Goal: Task Accomplishment & Management: Use online tool/utility

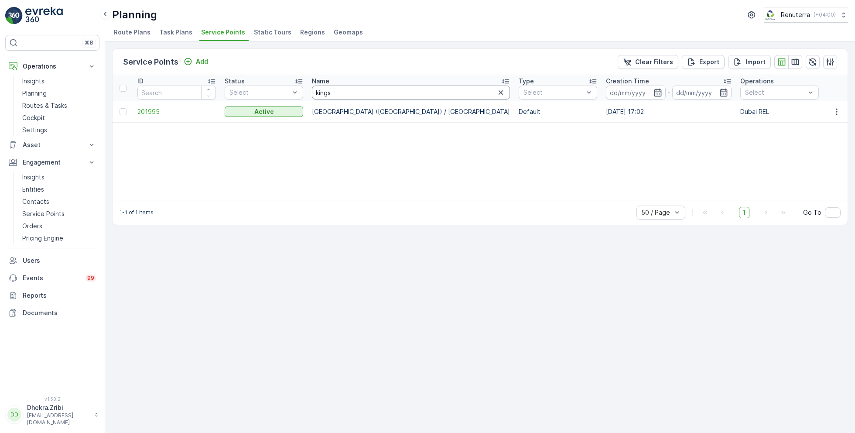
click at [344, 92] on input "kings" at bounding box center [411, 92] width 198 height 14
type input "king"
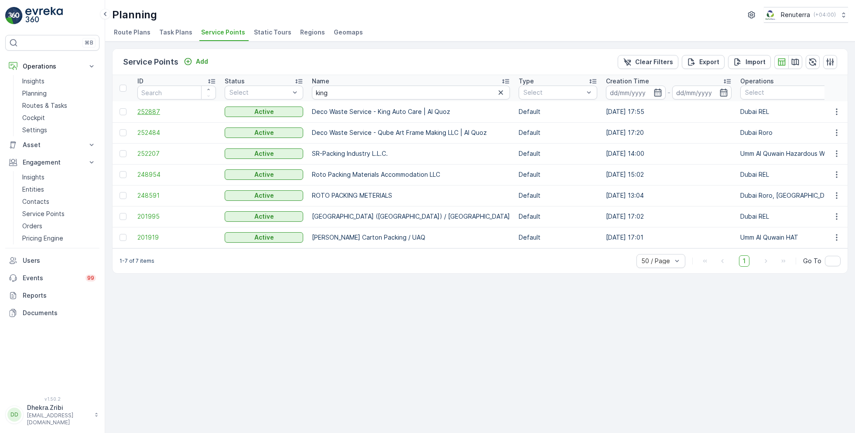
click at [145, 112] on span "252887" at bounding box center [176, 111] width 78 height 9
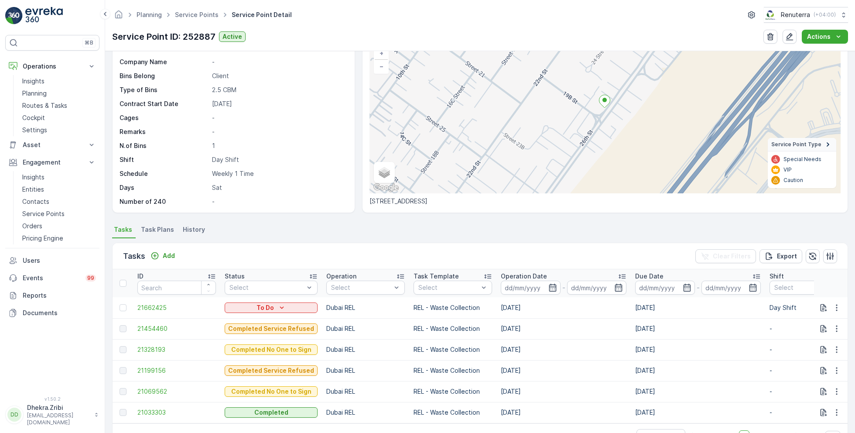
scroll to position [93, 0]
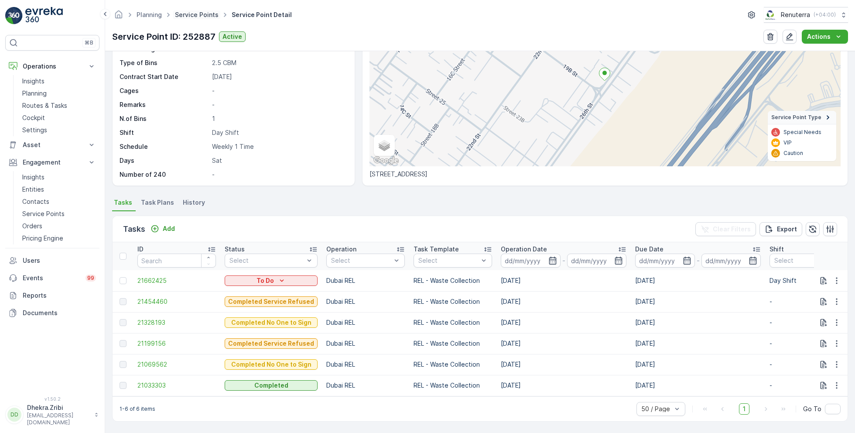
click at [195, 18] on link "Service Points" at bounding box center [197, 14] width 44 height 7
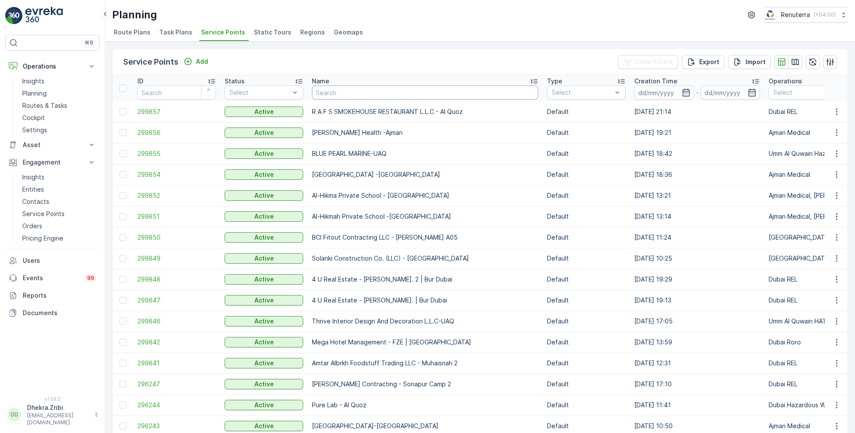
click at [342, 95] on input "text" at bounding box center [425, 92] width 226 height 14
type input "delta"
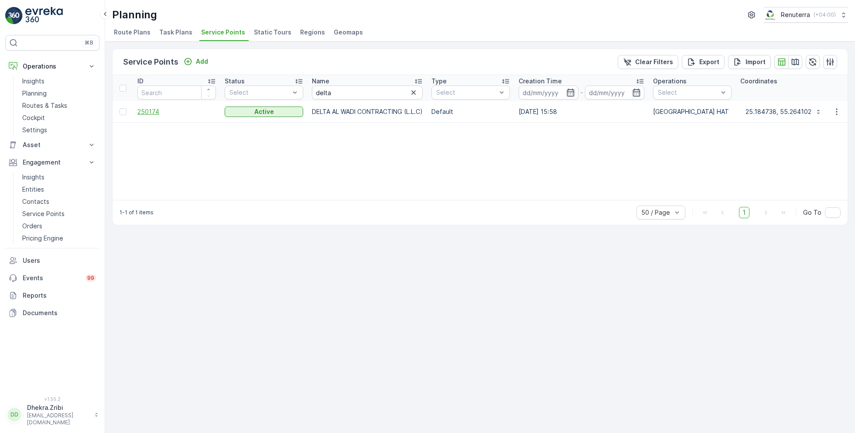
click at [146, 111] on span "250174" at bounding box center [176, 111] width 78 height 9
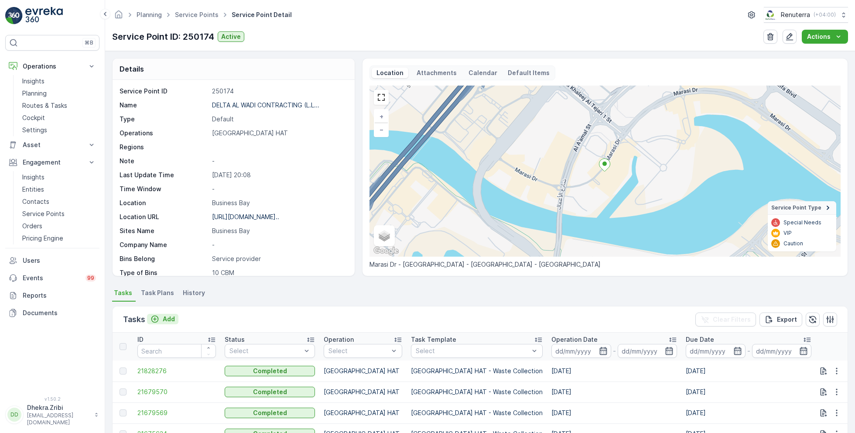
click at [166, 319] on p "Add" at bounding box center [169, 318] width 12 height 9
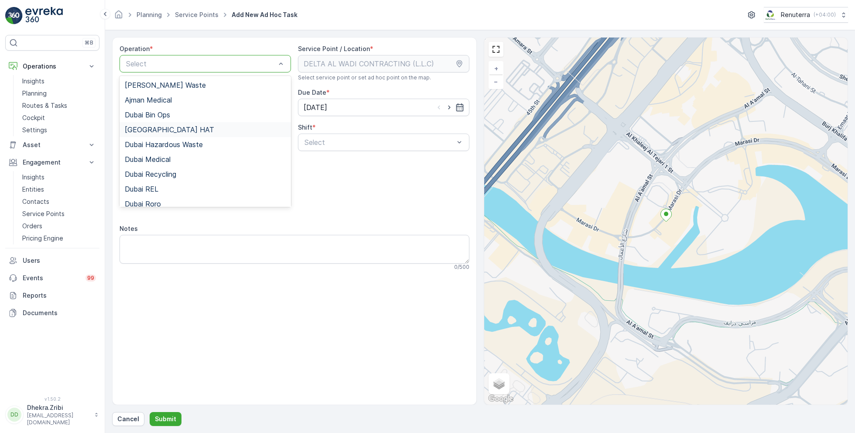
click at [171, 127] on div "[GEOGRAPHIC_DATA] HAT" at bounding box center [205, 130] width 161 height 8
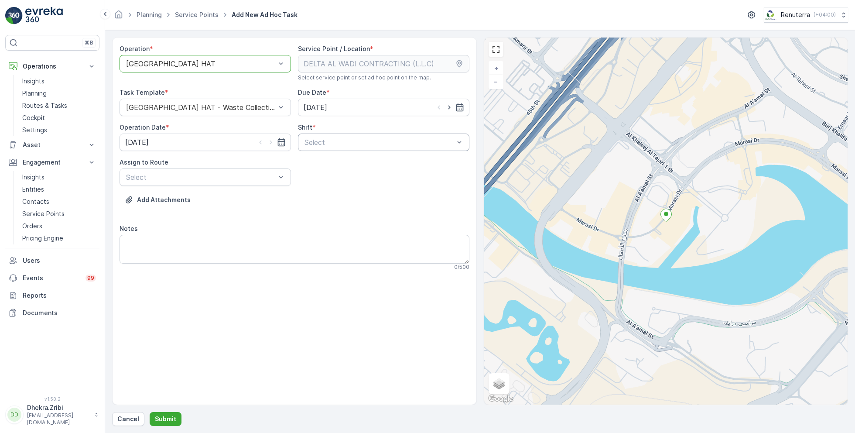
click at [398, 136] on div "Select" at bounding box center [383, 141] width 171 height 17
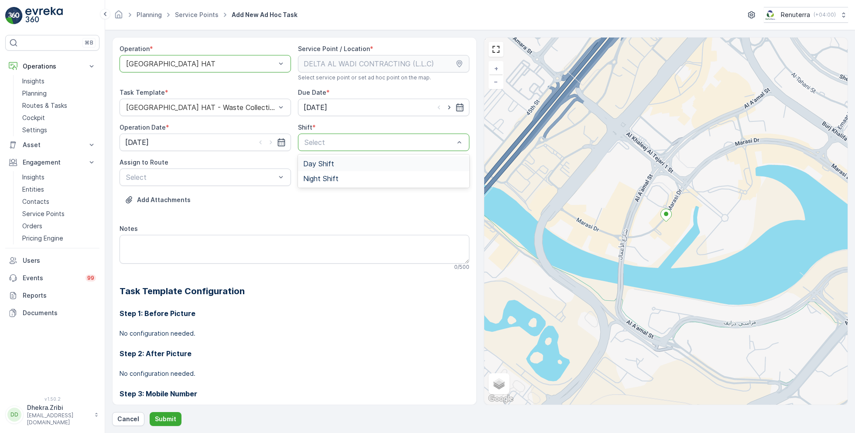
click at [307, 163] on span "Day Shift" at bounding box center [318, 164] width 31 height 8
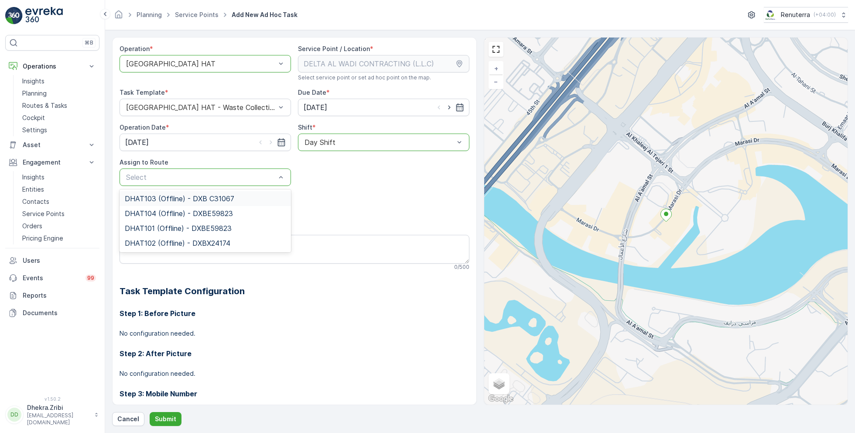
click at [181, 199] on span "DHAT103 (Offline) - DXB C31067" at bounding box center [179, 198] width 109 height 8
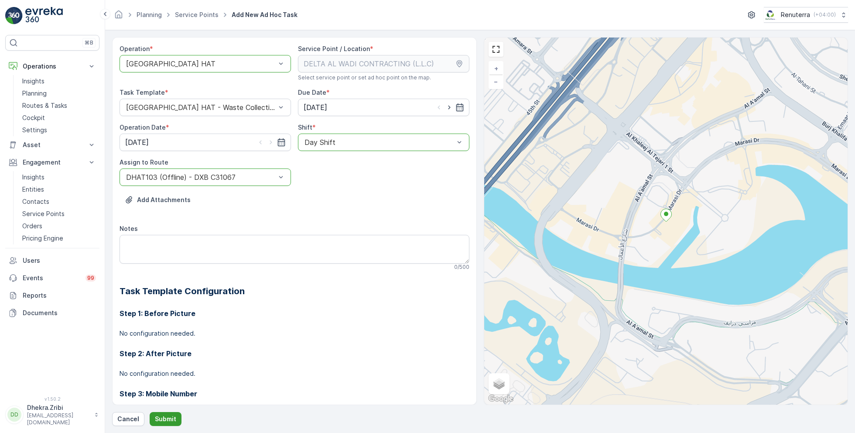
click at [161, 415] on p "Submit" at bounding box center [165, 418] width 21 height 9
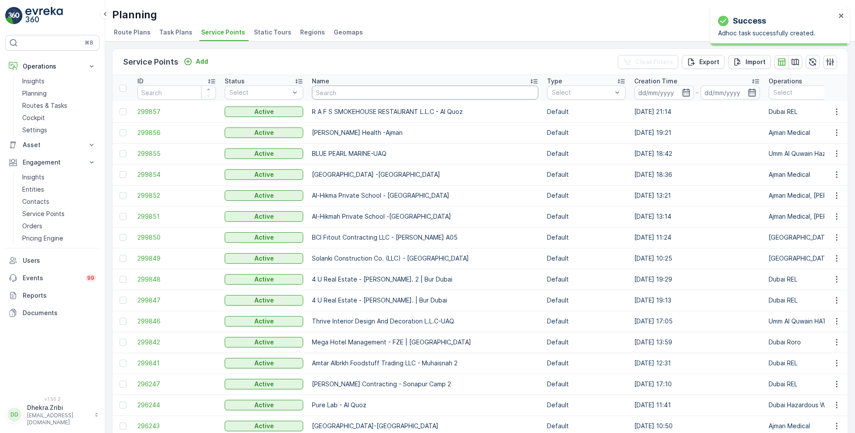
click at [348, 96] on input "text" at bounding box center [425, 92] width 226 height 14
type input "sobha"
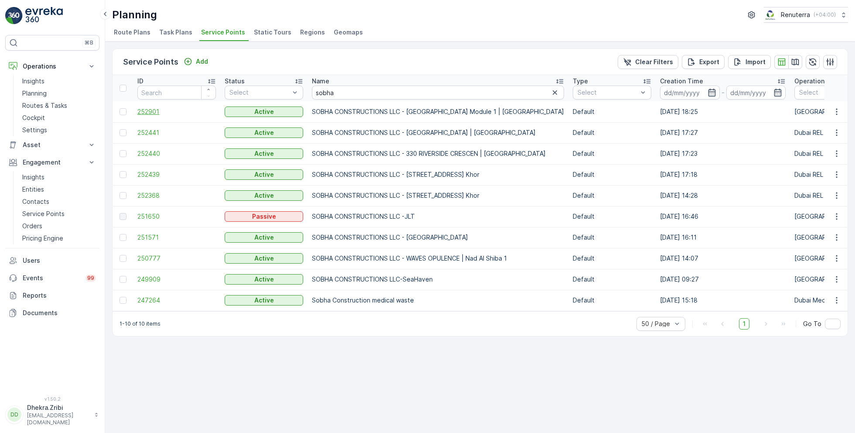
click at [142, 110] on span "252901" at bounding box center [176, 111] width 78 height 9
click at [345, 91] on input "sobha" at bounding box center [438, 92] width 252 height 14
type input "delta"
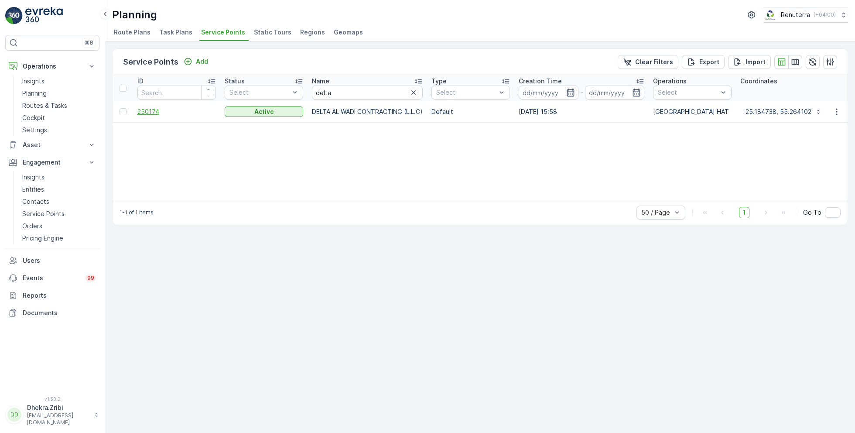
click at [147, 109] on span "250174" at bounding box center [176, 111] width 78 height 9
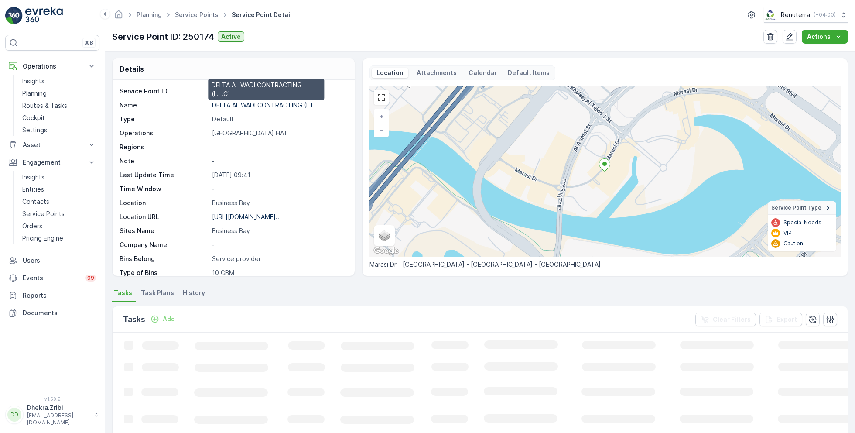
click at [243, 104] on p "DELTA AL WADI CONTRACTING (L.L..." at bounding box center [265, 104] width 107 height 7
